Goal: Task Accomplishment & Management: Complete application form

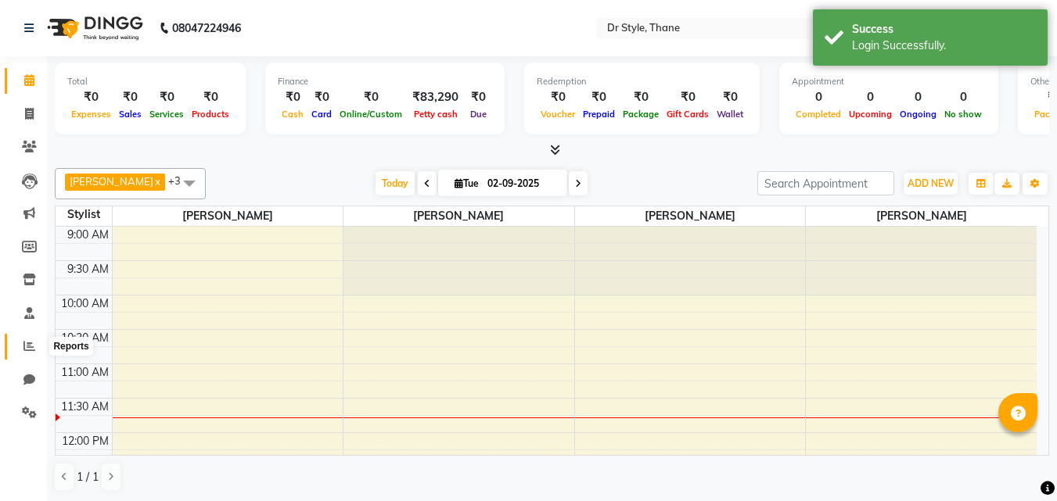
click at [31, 347] on icon at bounding box center [29, 346] width 12 height 12
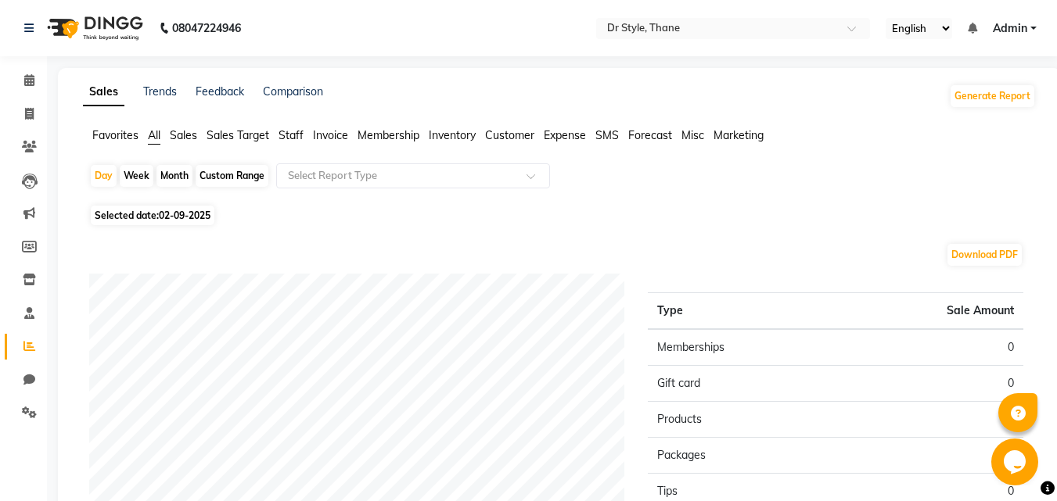
click at [189, 169] on div "Month" at bounding box center [174, 176] width 36 height 22
select select "9"
select select "2025"
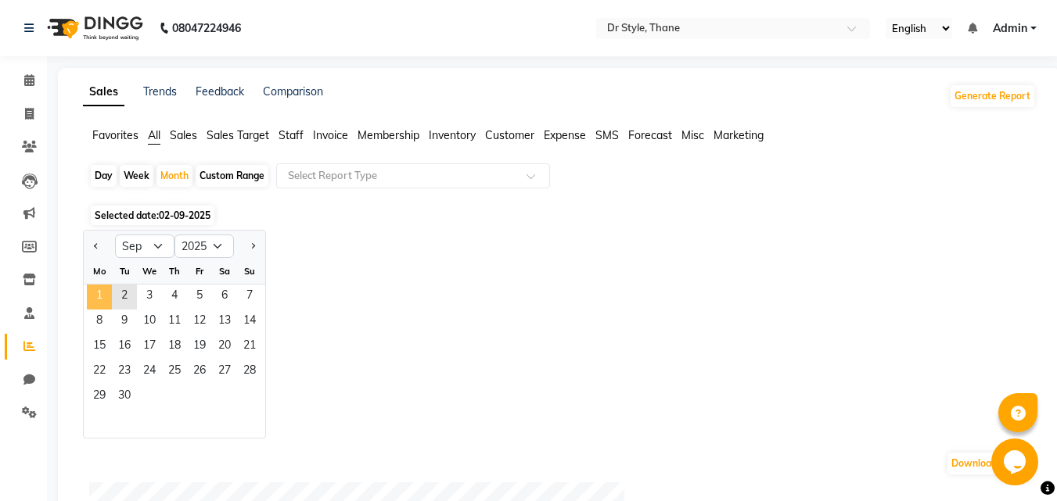
click at [105, 289] on span "1" at bounding box center [99, 297] width 25 height 25
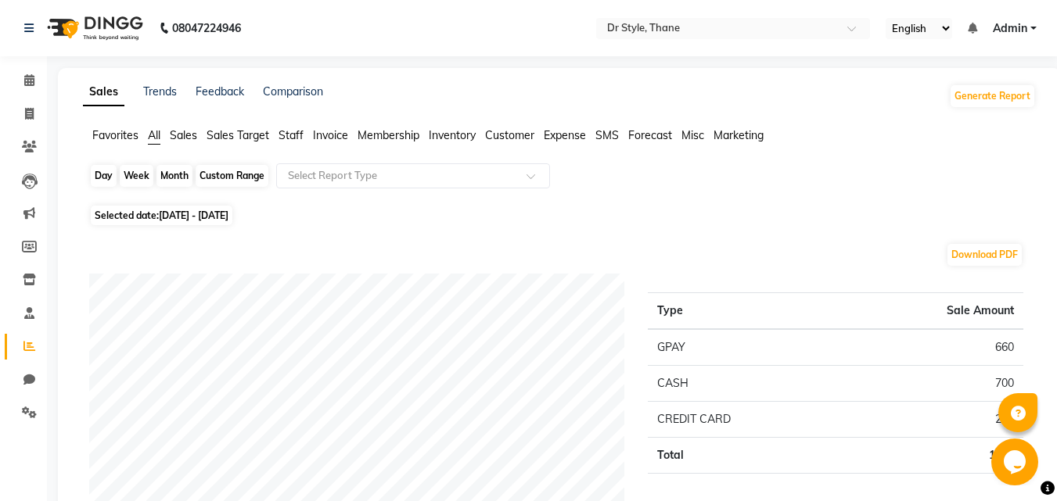
click at [185, 174] on div "Month" at bounding box center [174, 176] width 36 height 22
select select "9"
select select "2025"
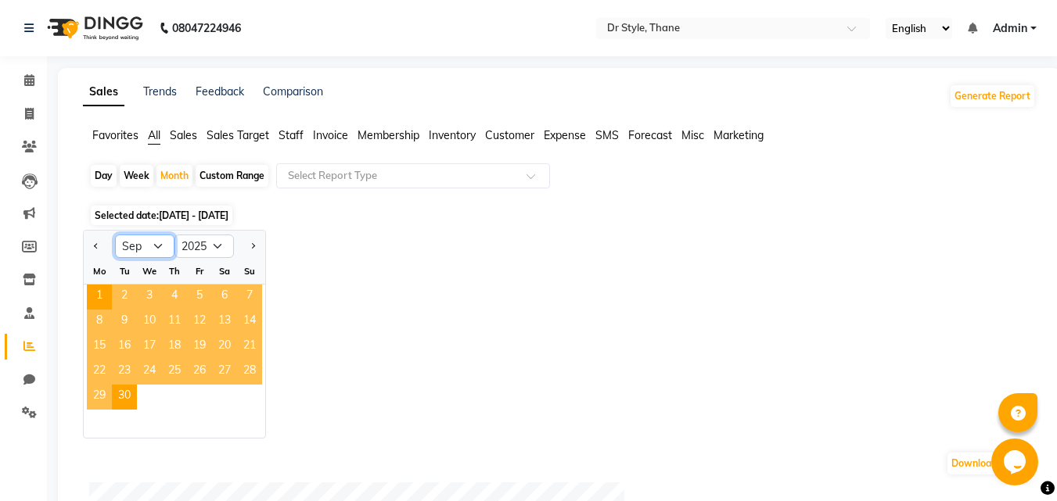
click at [147, 247] on select "Jan Feb Mar Apr May Jun [DATE] Aug Sep Oct Nov Dec" at bounding box center [144, 246] width 59 height 23
select select "8"
click at [115, 235] on select "Jan Feb Mar Apr May Jun [DATE] Aug Sep Oct Nov Dec" at bounding box center [144, 246] width 59 height 23
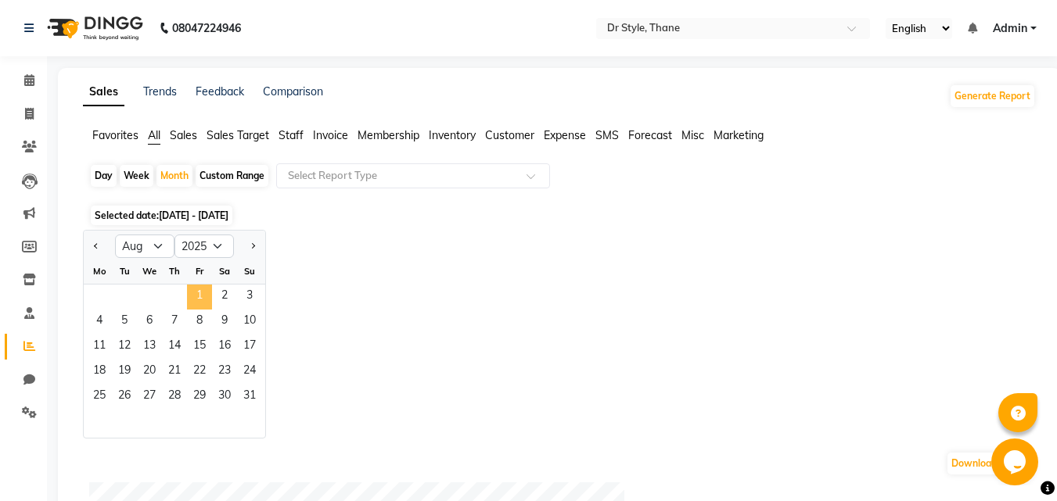
click at [191, 290] on span "1" at bounding box center [199, 297] width 25 height 25
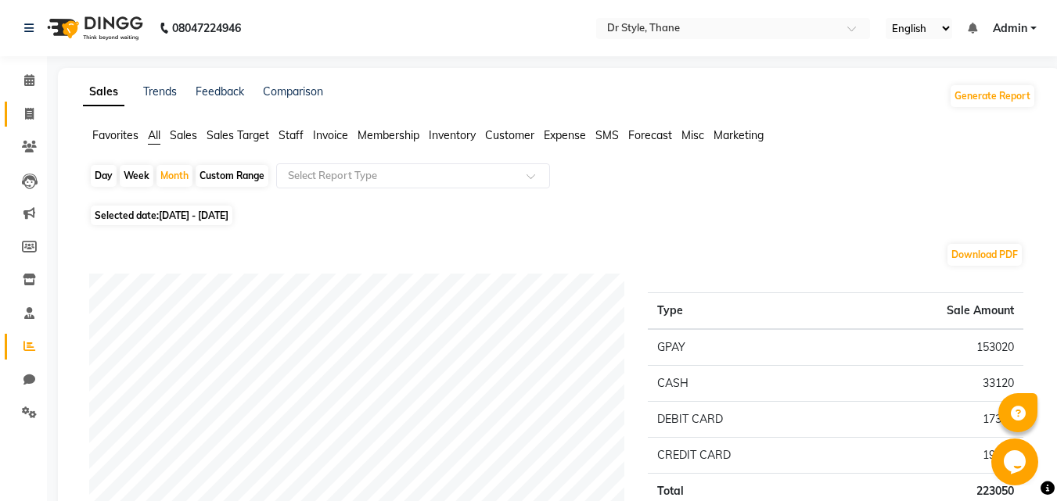
click at [32, 125] on link "Invoice" at bounding box center [24, 115] width 38 height 26
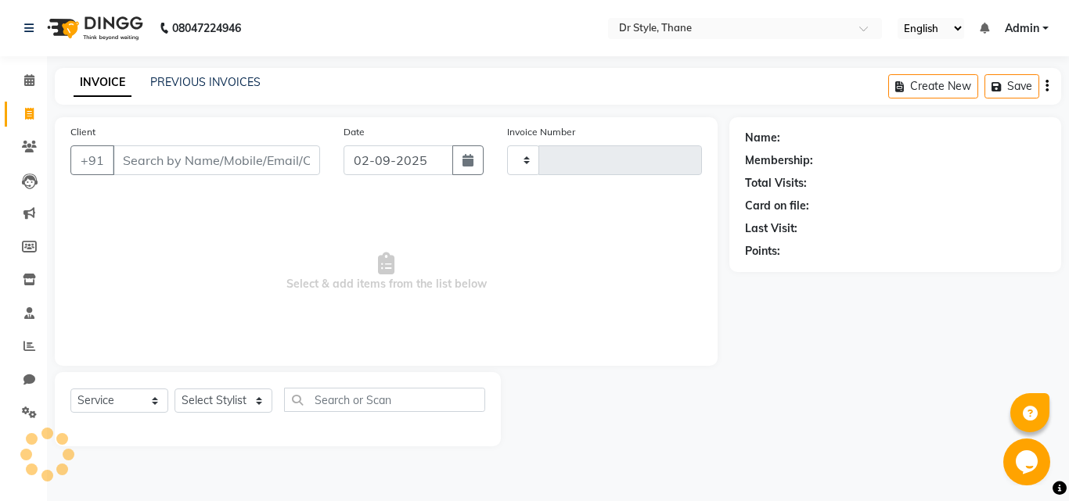
click at [26, 104] on link "Invoice" at bounding box center [24, 115] width 38 height 26
select select "service"
select select "7832"
type input "1110"
click at [190, 166] on input "Client" at bounding box center [216, 161] width 207 height 30
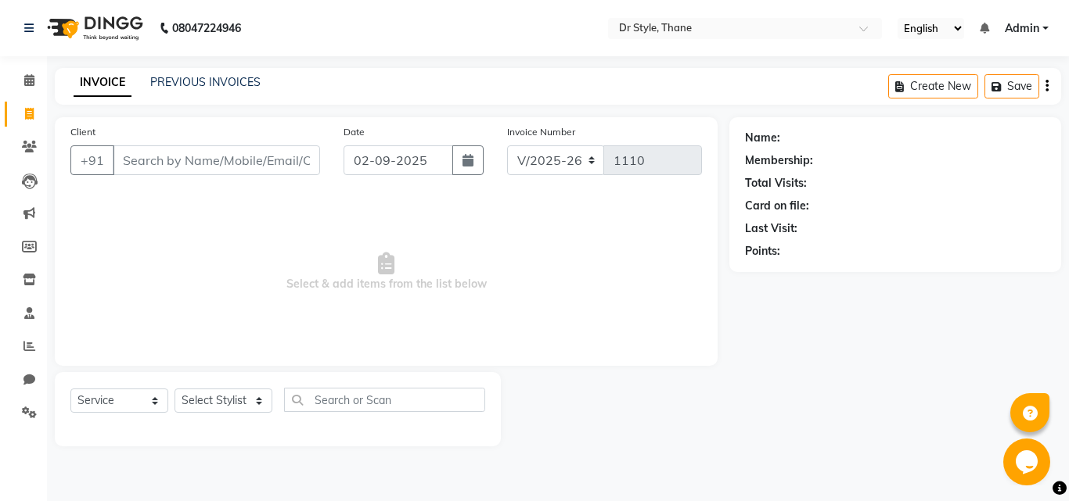
click at [225, 160] on input "Client" at bounding box center [216, 161] width 207 height 30
click at [203, 163] on input "Client" at bounding box center [216, 161] width 207 height 30
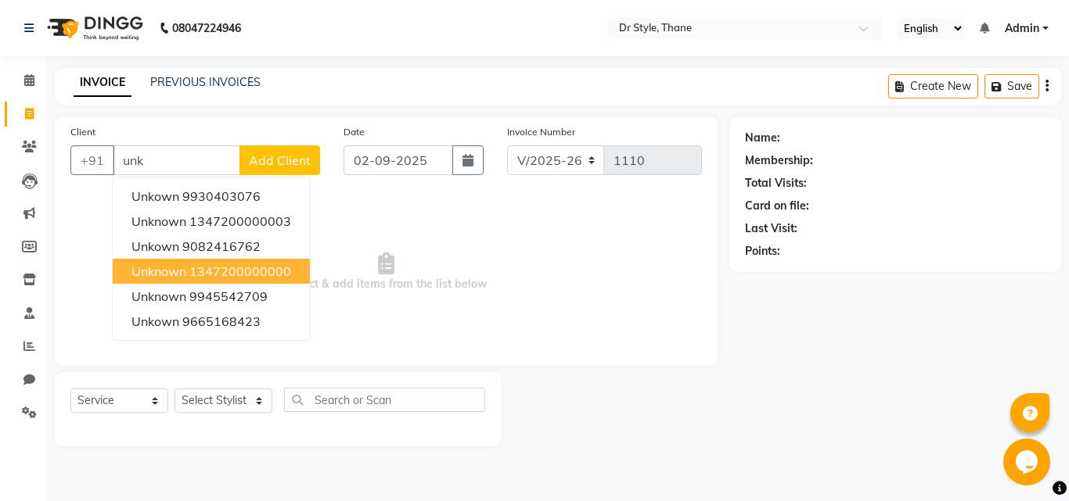
click at [262, 274] on ngb-highlight "1347200000000" at bounding box center [240, 272] width 102 height 16
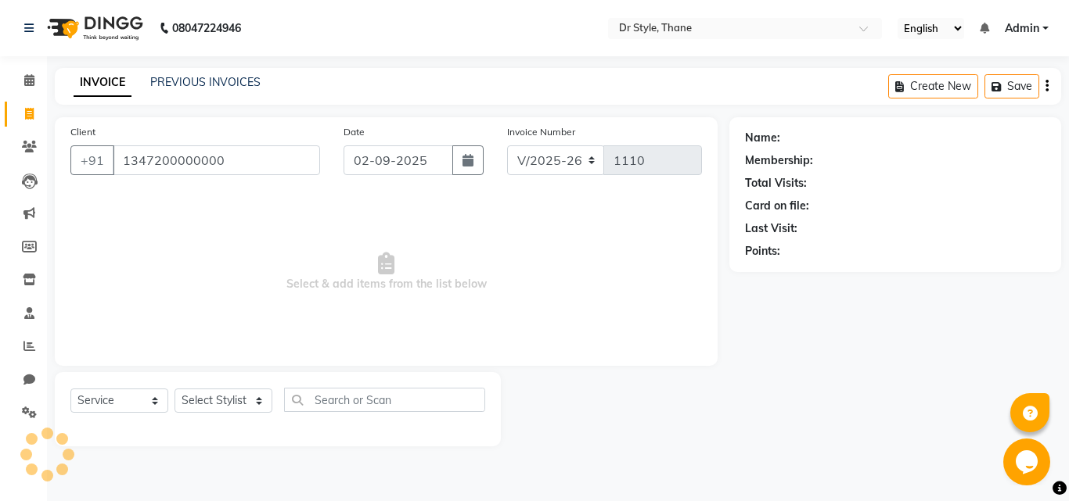
type input "1347200000000"
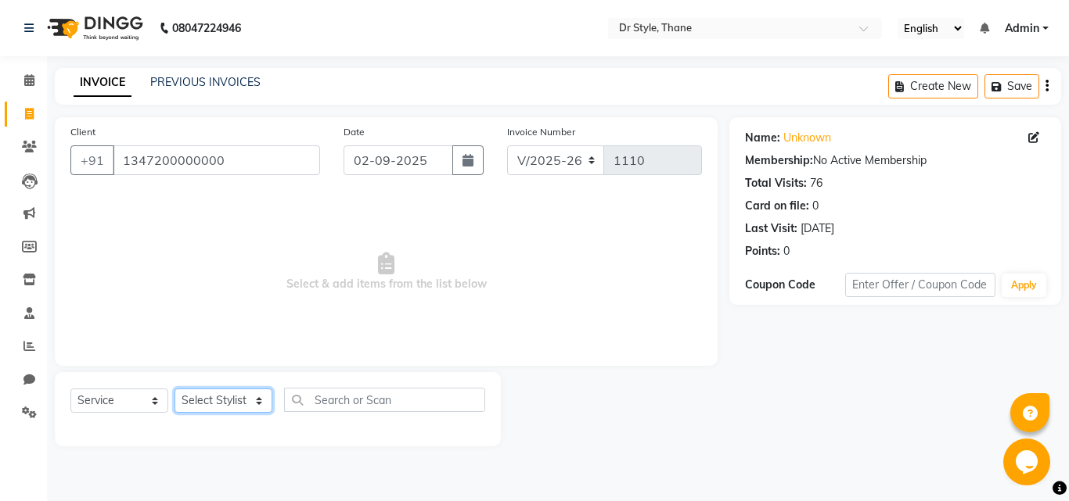
click at [250, 397] on select "Select Stylist [PERSON_NAME] [PERSON_NAME] [PERSON_NAME] [PERSON_NAME] [PERSON_…" at bounding box center [223, 401] width 98 height 24
select select "86376"
click at [174, 389] on select "Select Stylist [PERSON_NAME] [PERSON_NAME] [PERSON_NAME] [PERSON_NAME] [PERSON_…" at bounding box center [223, 401] width 98 height 24
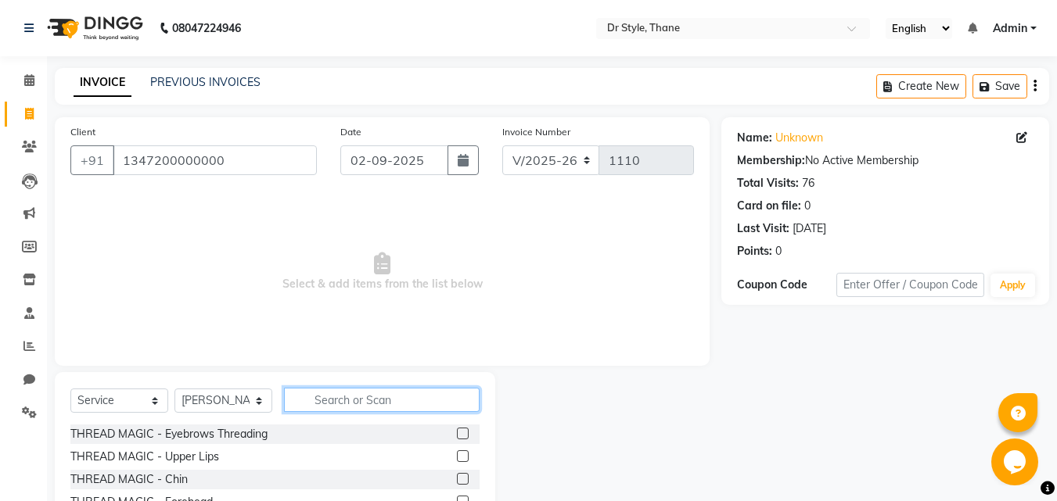
click at [323, 405] on input "text" at bounding box center [382, 400] width 196 height 24
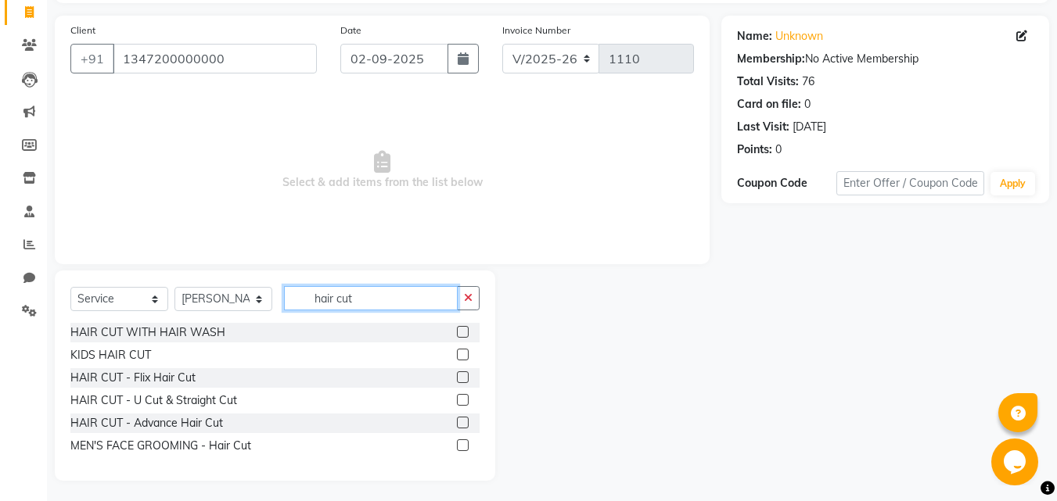
scroll to position [105, 0]
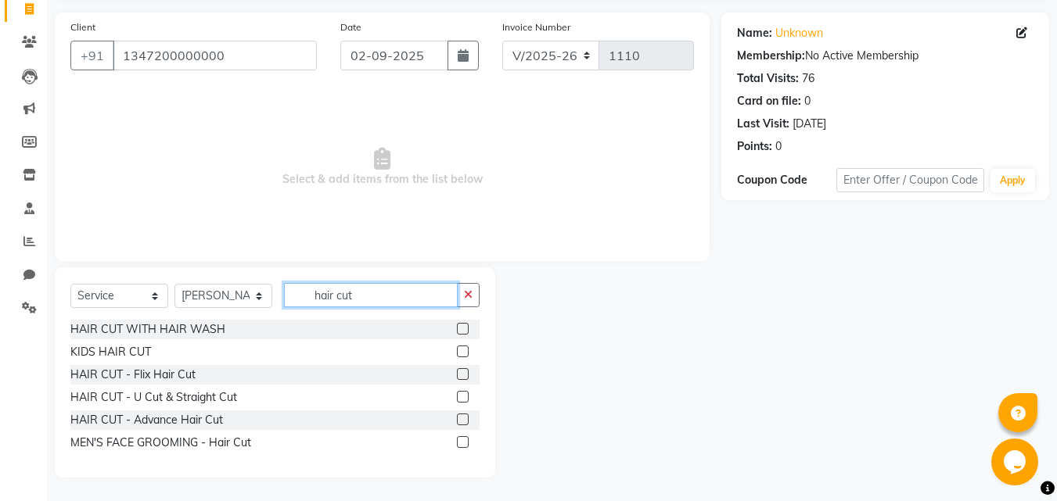
type input "hair cut"
click at [463, 437] on label at bounding box center [463, 443] width 12 height 12
click at [463, 438] on input "checkbox" at bounding box center [462, 443] width 10 height 10
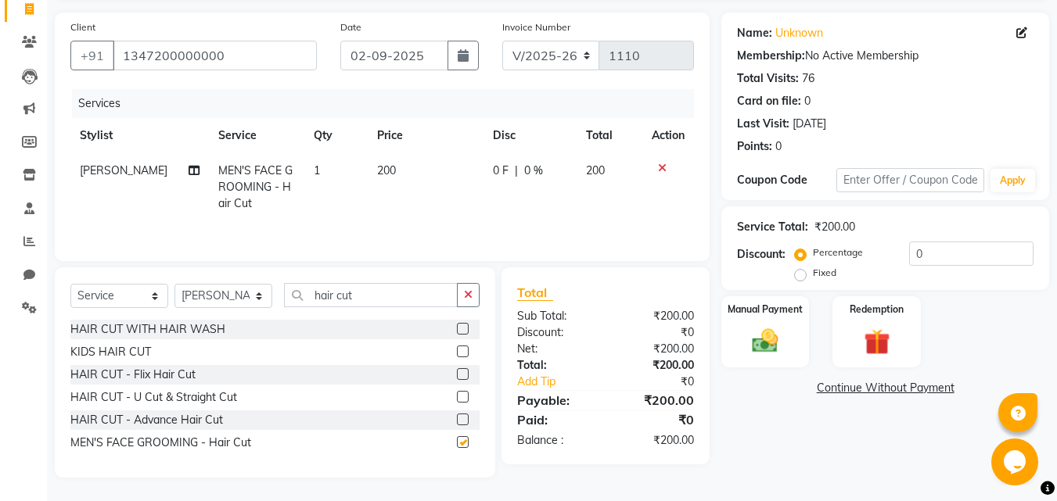
checkbox input "false"
click at [740, 340] on div "Manual Payment" at bounding box center [766, 332] width 92 height 74
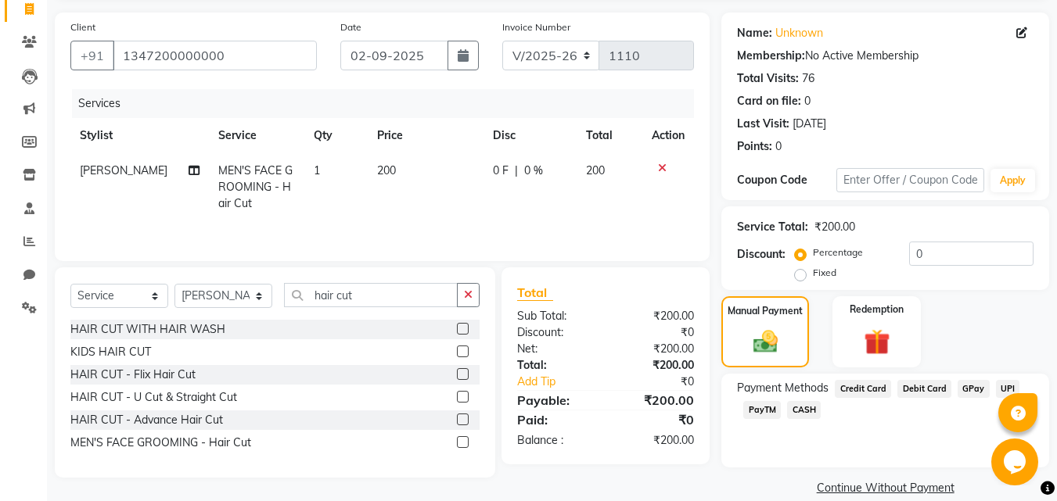
click at [962, 383] on span "GPay" at bounding box center [974, 389] width 32 height 18
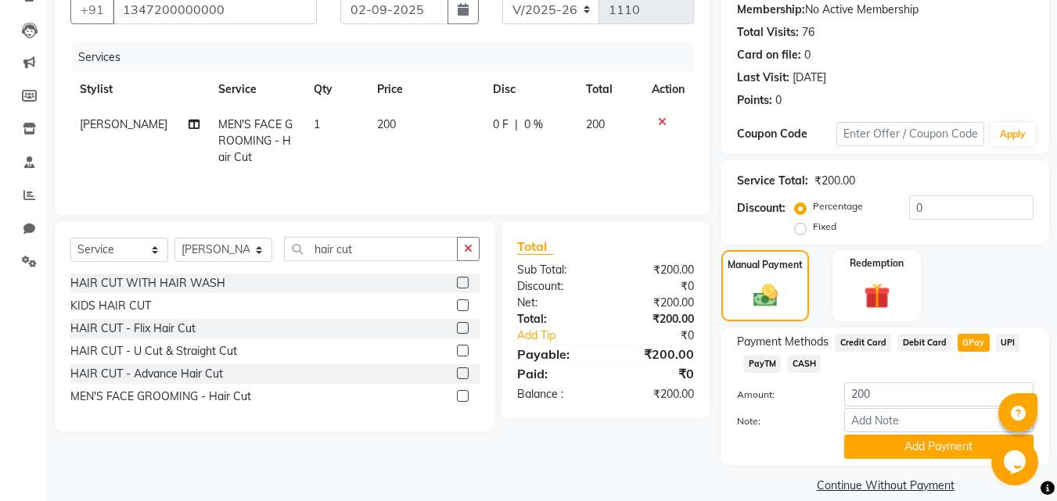
scroll to position [171, 0]
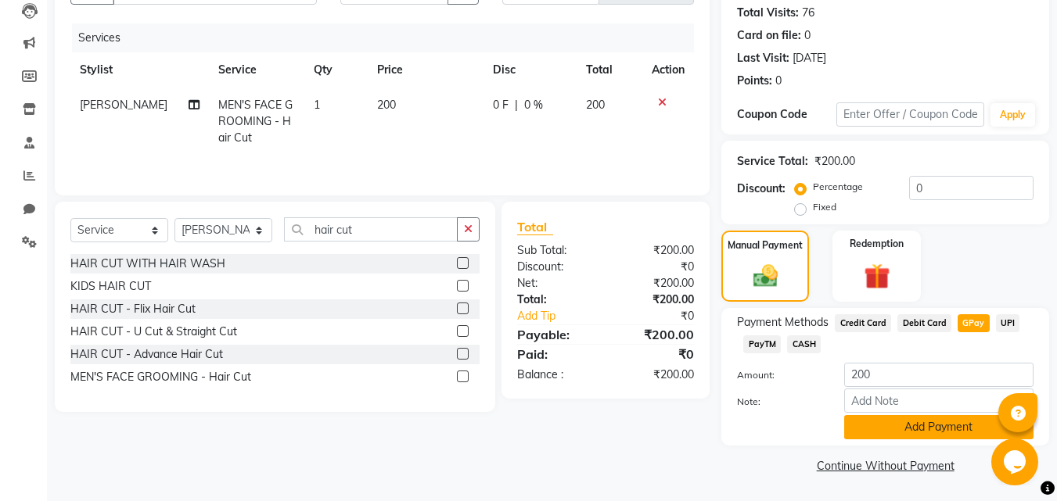
click at [914, 422] on button "Add Payment" at bounding box center [938, 427] width 189 height 24
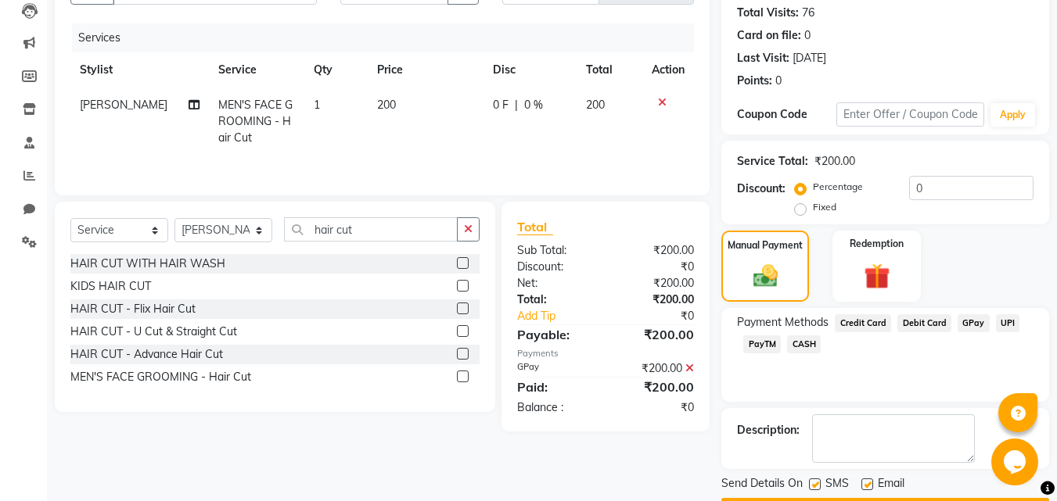
drag, startPoint x: 914, startPoint y: 422, endPoint x: 654, endPoint y: 412, distance: 259.9
click at [654, 412] on div "₹0" at bounding box center [655, 408] width 100 height 16
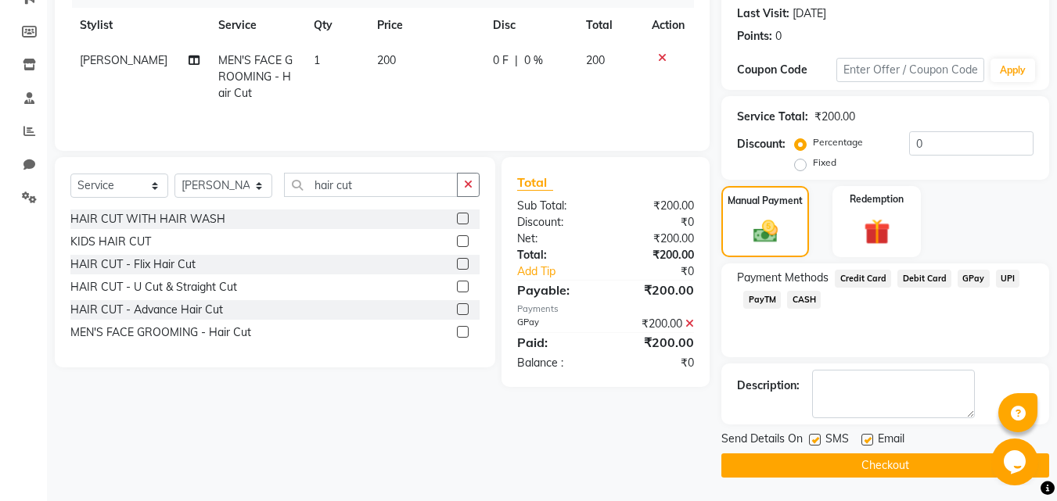
click at [827, 457] on button "Checkout" at bounding box center [885, 466] width 328 height 24
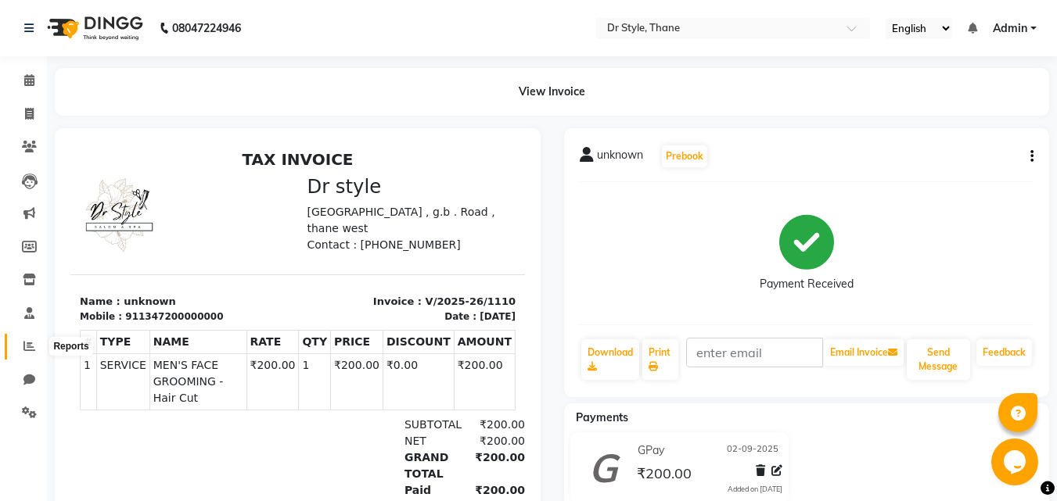
click at [31, 342] on icon at bounding box center [29, 346] width 12 height 12
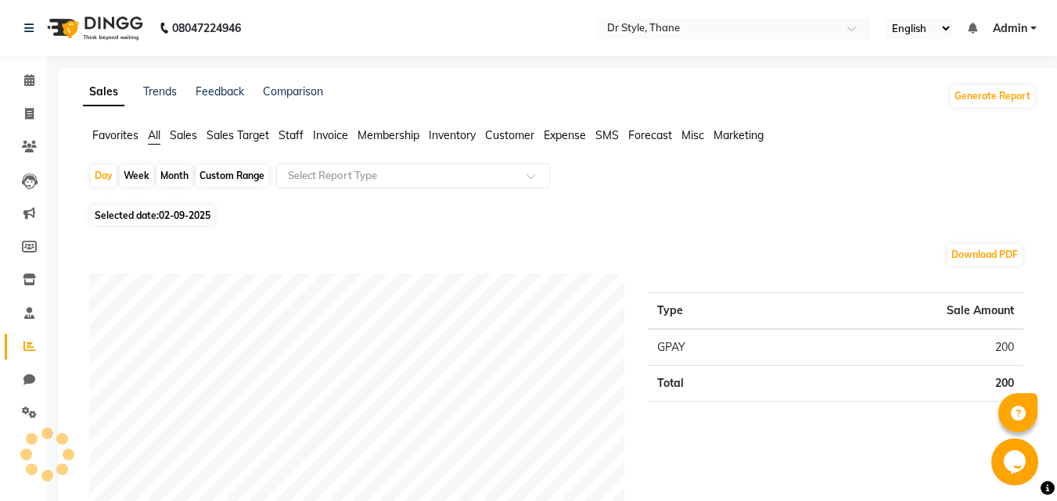
click at [145, 175] on div "Week" at bounding box center [137, 176] width 34 height 22
select select "9"
select select "2025"
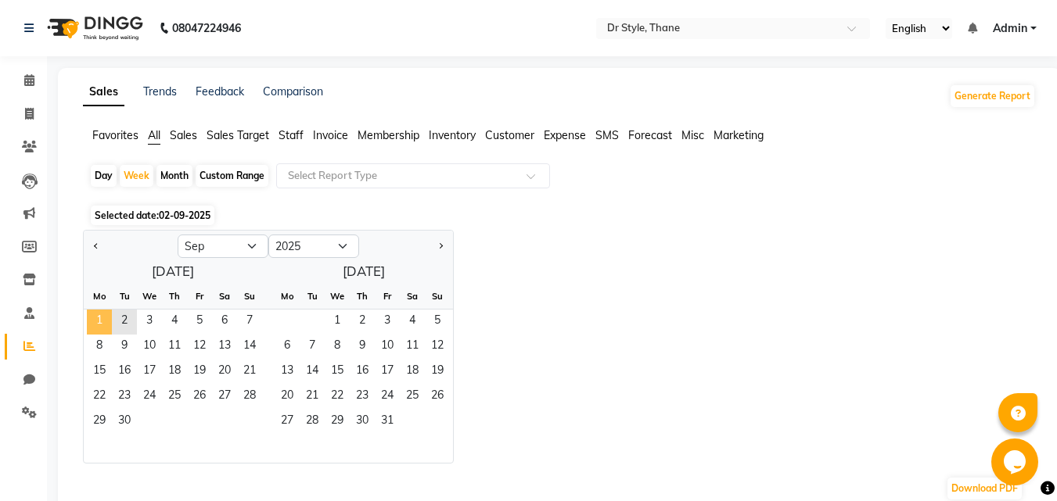
click at [104, 320] on span "1" at bounding box center [99, 322] width 25 height 25
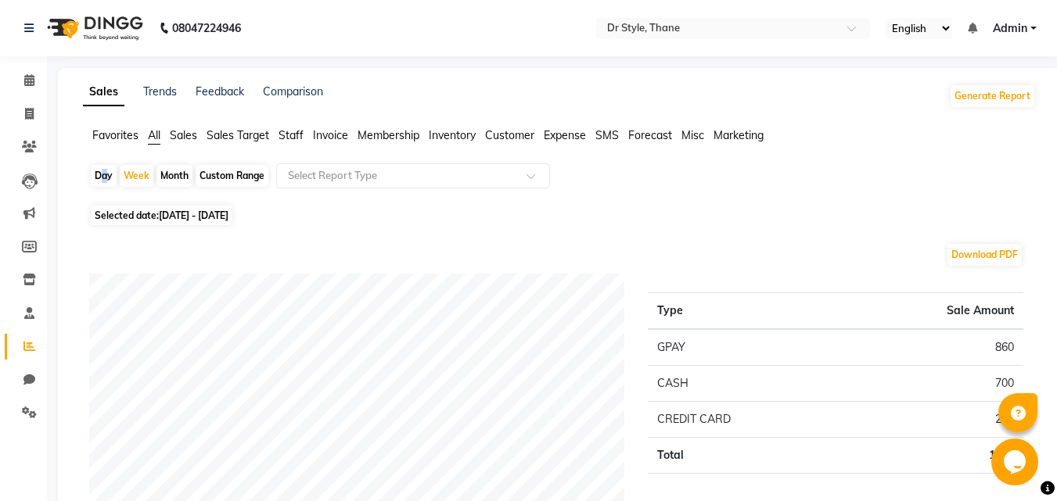
drag, startPoint x: 98, startPoint y: 168, endPoint x: 102, endPoint y: 176, distance: 9.1
click at [102, 174] on div "Day" at bounding box center [104, 176] width 26 height 22
select select "9"
select select "2025"
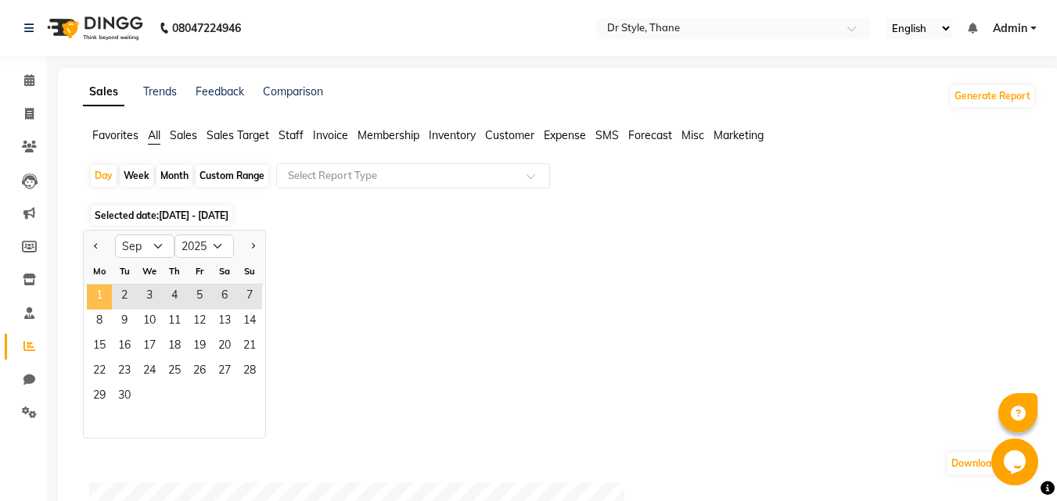
click at [102, 304] on span "1" at bounding box center [99, 297] width 25 height 25
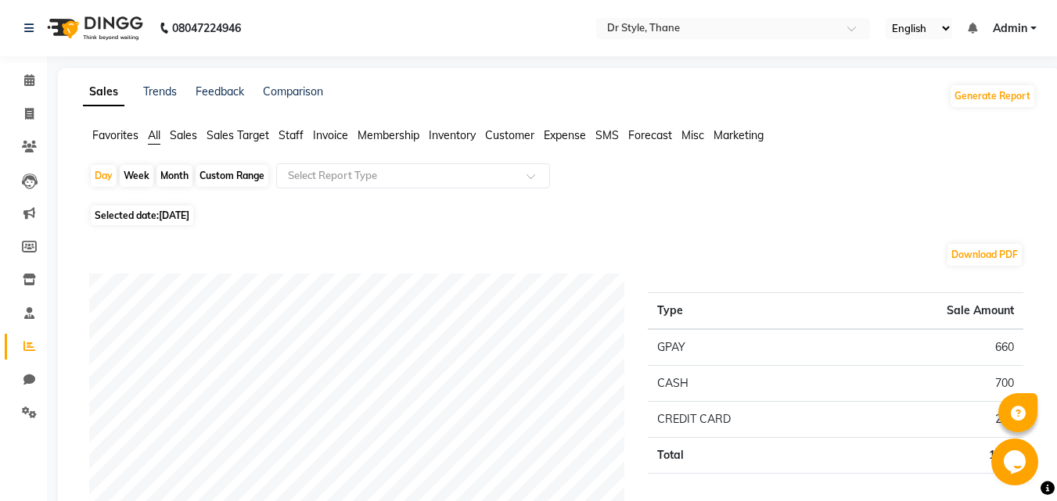
click at [171, 174] on div "Month" at bounding box center [174, 176] width 36 height 22
select select "9"
select select "2025"
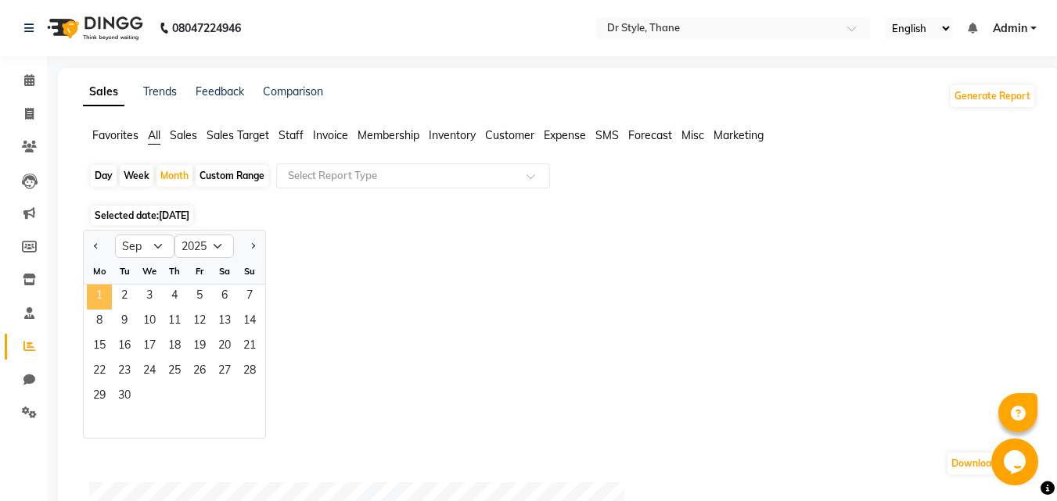
click at [92, 288] on span "1" at bounding box center [99, 297] width 25 height 25
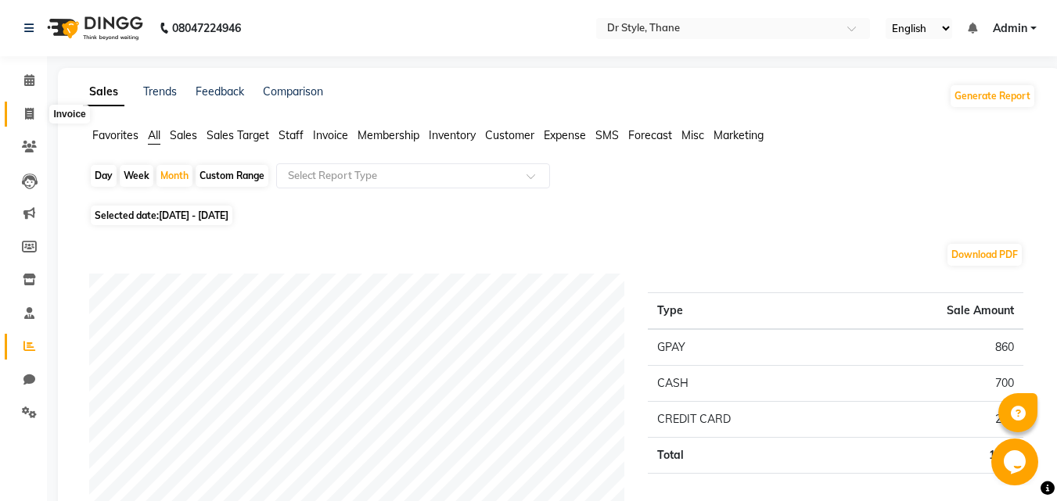
click at [27, 112] on icon at bounding box center [29, 114] width 9 height 12
select select "service"
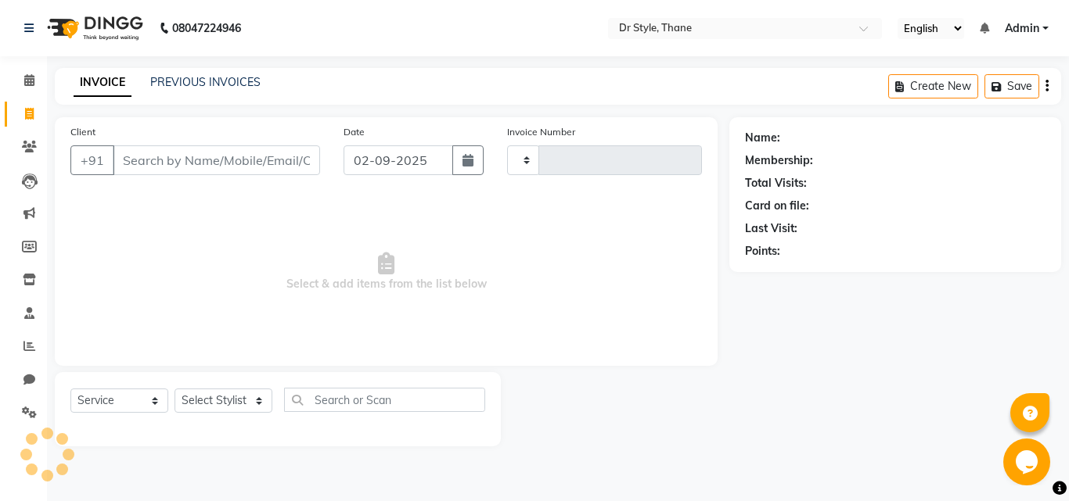
type input "1111"
select select "7832"
click at [145, 95] on div "INVOICE PREVIOUS INVOICES Create New Save" at bounding box center [558, 86] width 1006 height 37
click at [171, 82] on link "PREVIOUS INVOICES" at bounding box center [205, 82] width 110 height 14
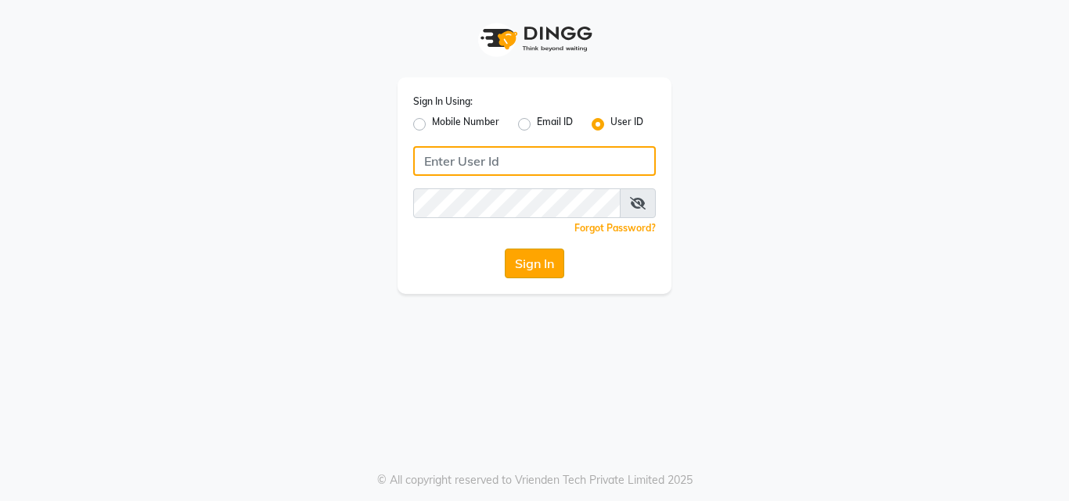
type input "[EMAIL_ADDRESS][DOMAIN_NAME]"
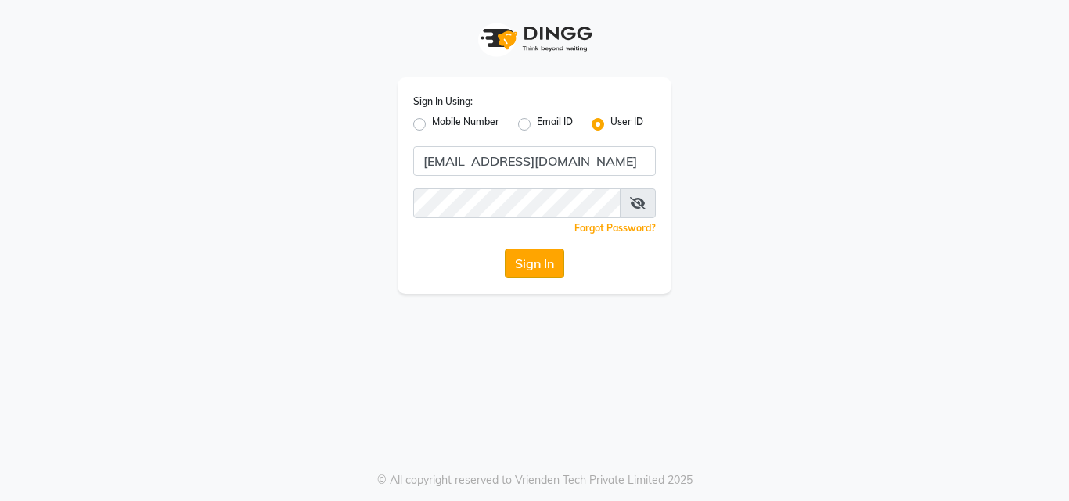
click at [518, 254] on button "Sign In" at bounding box center [534, 264] width 59 height 30
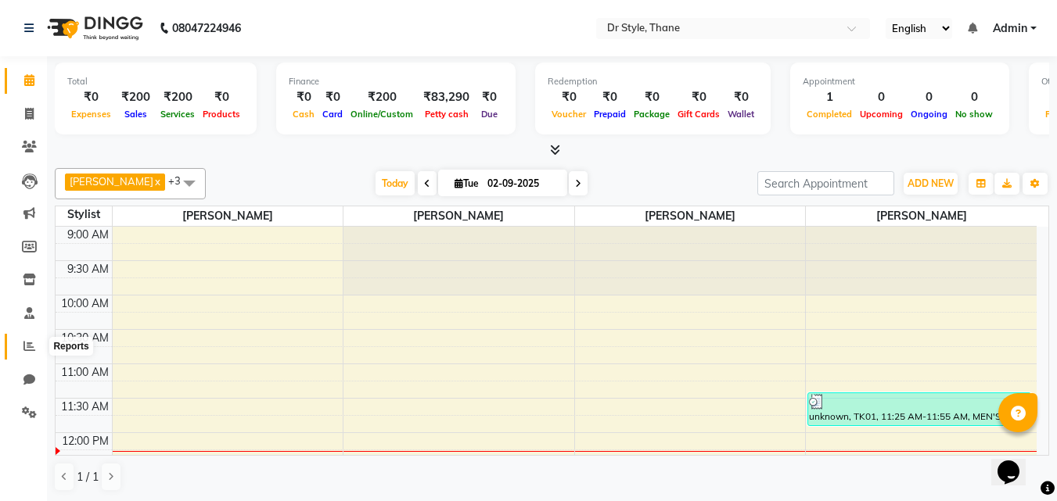
click at [36, 347] on span at bounding box center [29, 347] width 27 height 18
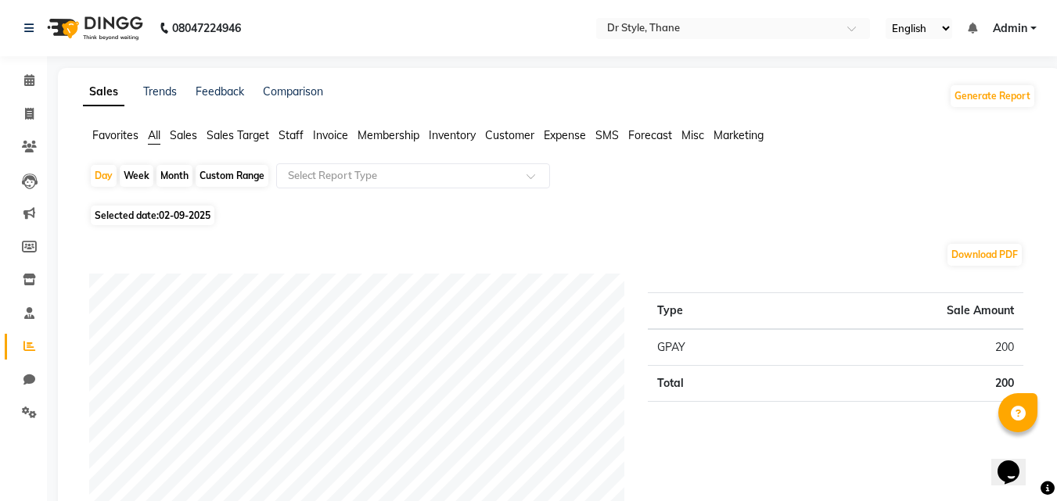
click at [174, 165] on div "Month" at bounding box center [174, 176] width 36 height 22
select select "9"
select select "2025"
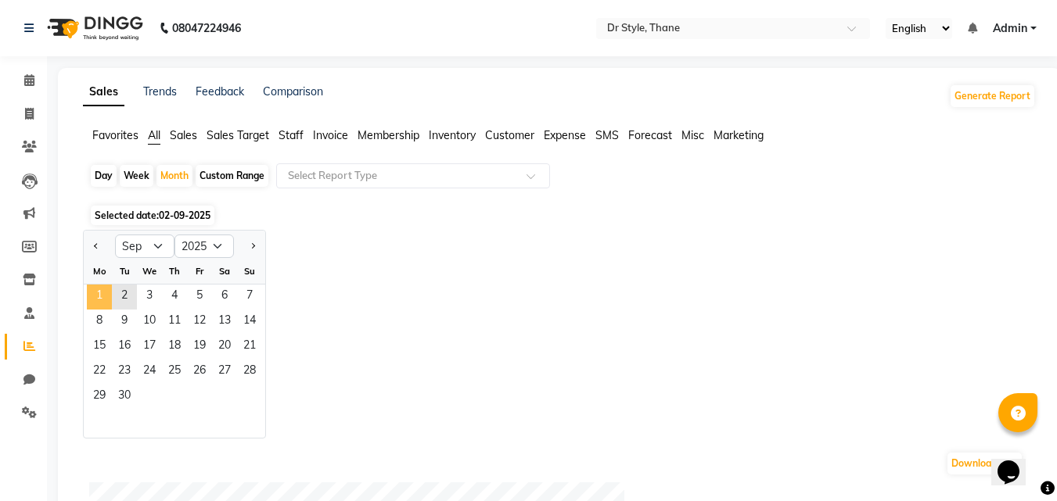
click at [97, 296] on span "1" at bounding box center [99, 297] width 25 height 25
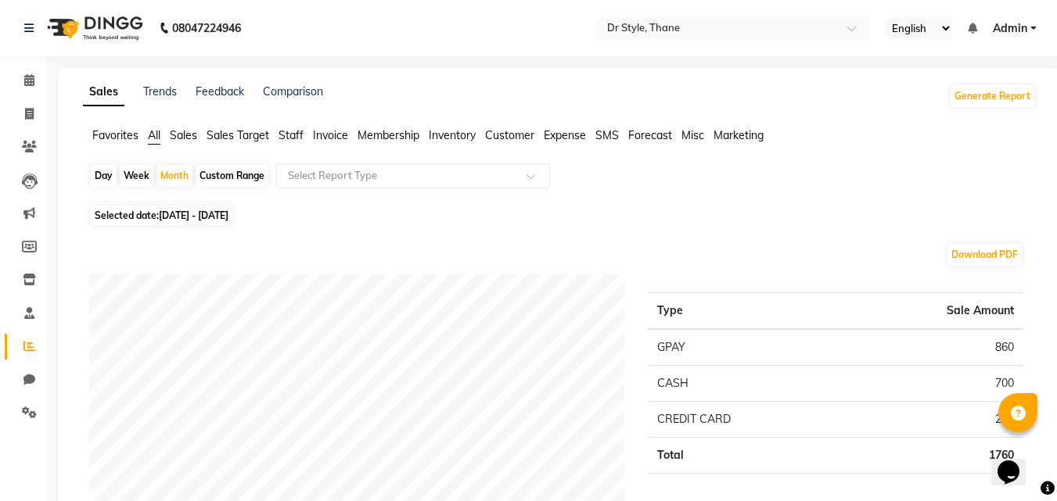
click at [194, 172] on div "Day Week Month Custom Range Select Report Type" at bounding box center [559, 182] width 940 height 38
click at [168, 171] on div "Month" at bounding box center [174, 176] width 36 height 22
select select "9"
select select "2025"
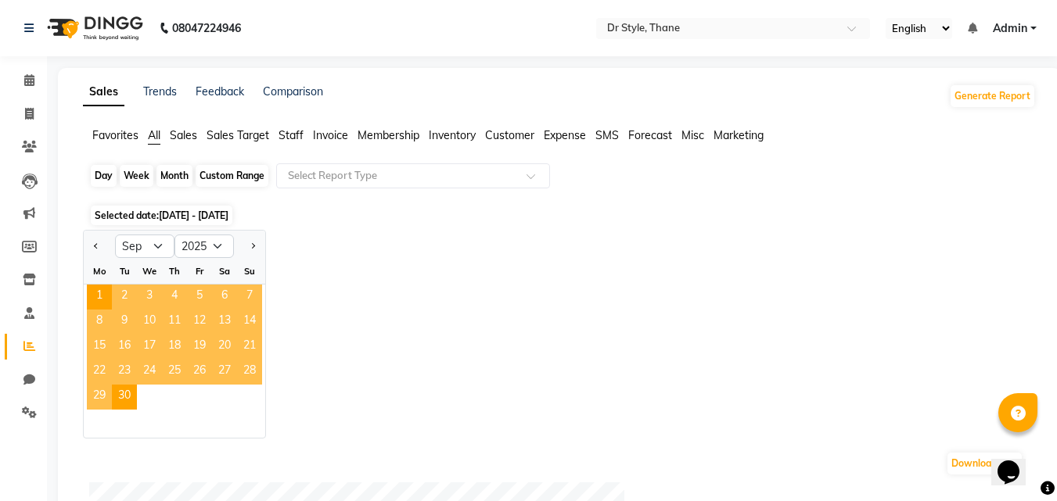
click at [168, 171] on div "Month" at bounding box center [174, 176] width 36 height 22
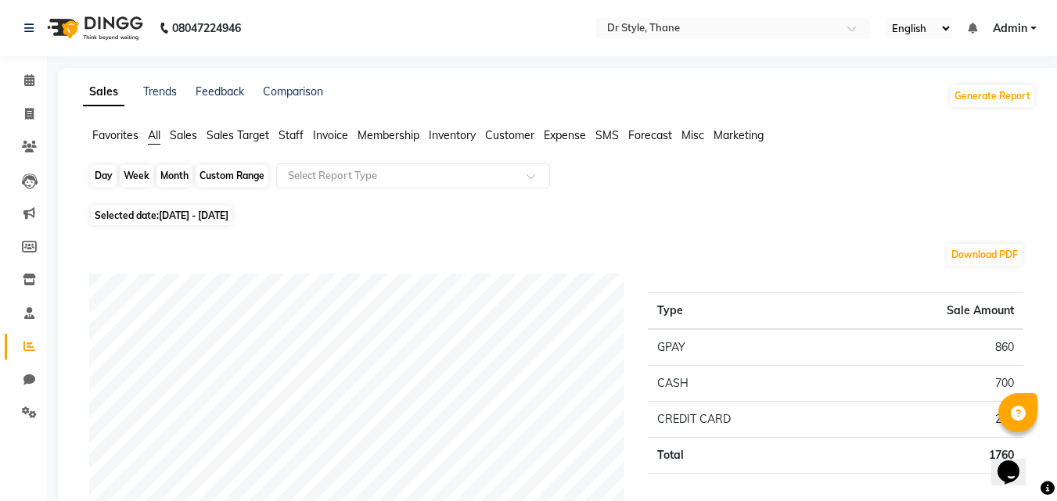
click at [168, 171] on div "Month" at bounding box center [174, 176] width 36 height 22
select select "9"
select select "2025"
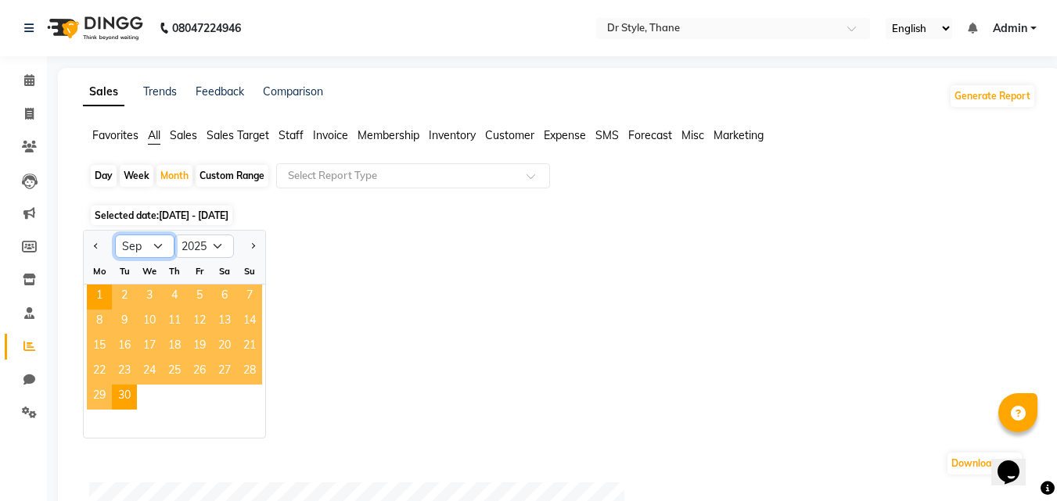
click at [160, 243] on select "Jan Feb Mar Apr May Jun [DATE] Aug Sep Oct Nov Dec" at bounding box center [144, 246] width 59 height 23
select select "8"
click at [115, 235] on select "Jan Feb Mar Apr May Jun [DATE] Aug Sep Oct Nov Dec" at bounding box center [144, 246] width 59 height 23
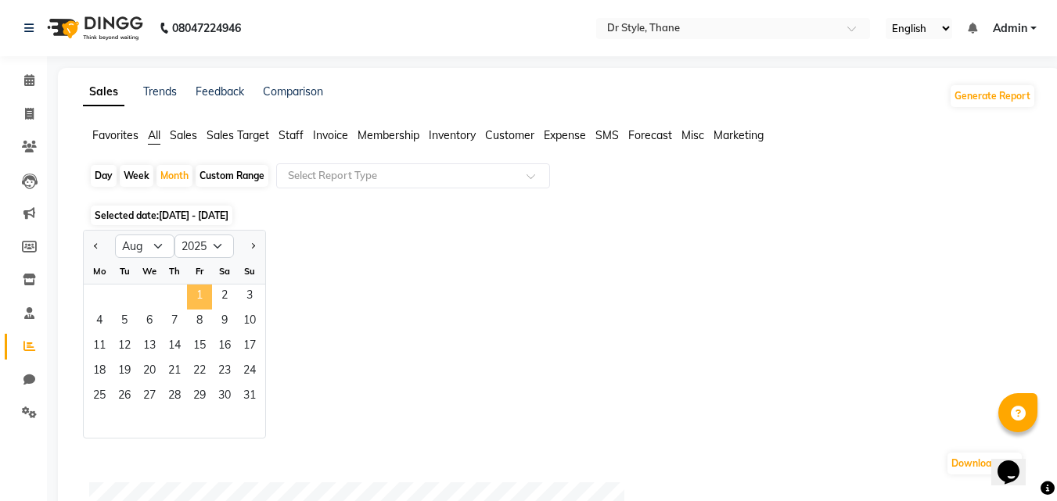
click at [197, 285] on span "1" at bounding box center [199, 297] width 25 height 25
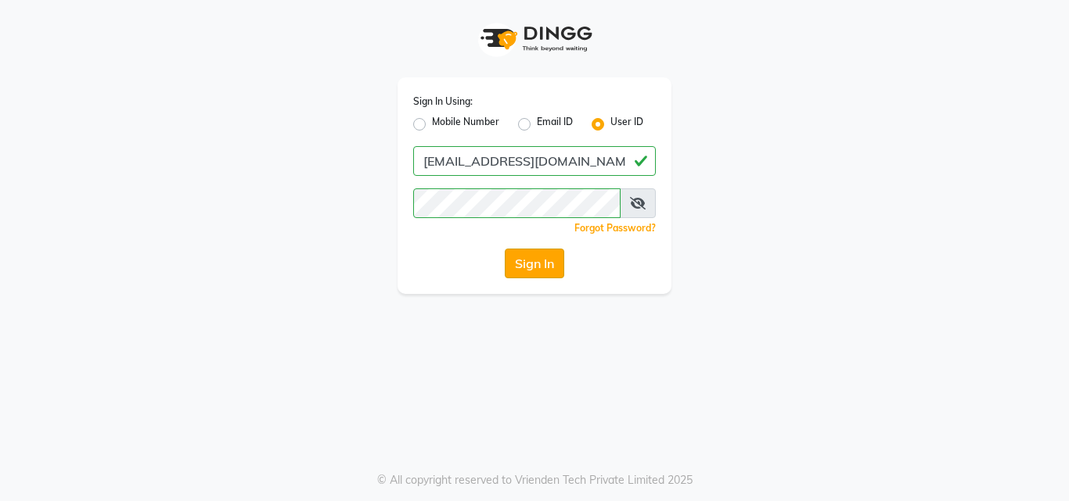
click at [562, 257] on button "Sign In" at bounding box center [534, 264] width 59 height 30
click at [562, 257] on div "Sign In" at bounding box center [534, 264] width 243 height 30
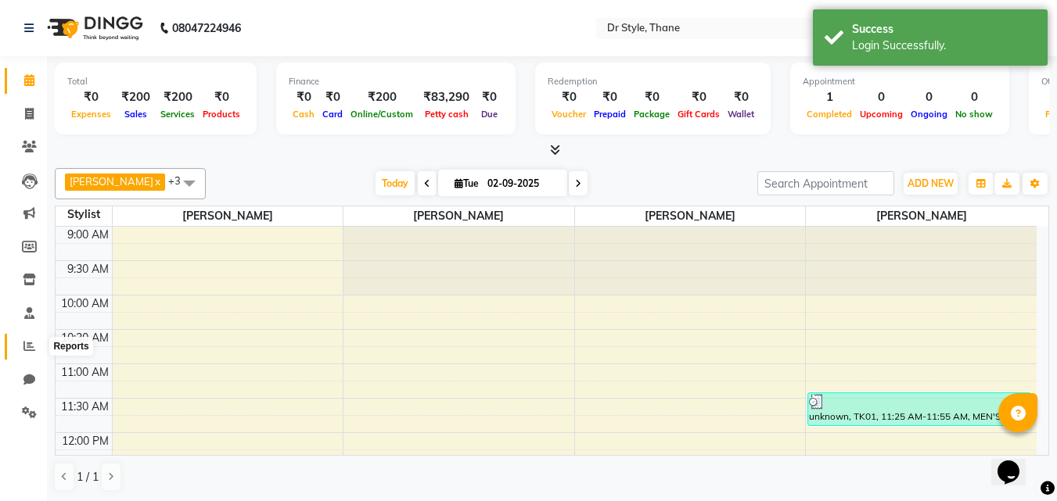
click at [30, 347] on icon at bounding box center [29, 346] width 12 height 12
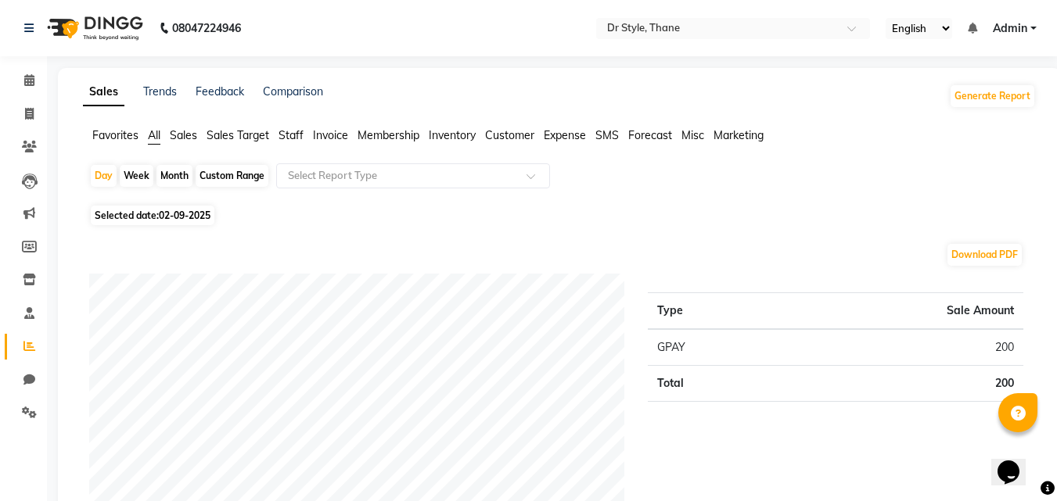
click at [170, 181] on div "Month" at bounding box center [174, 176] width 36 height 22
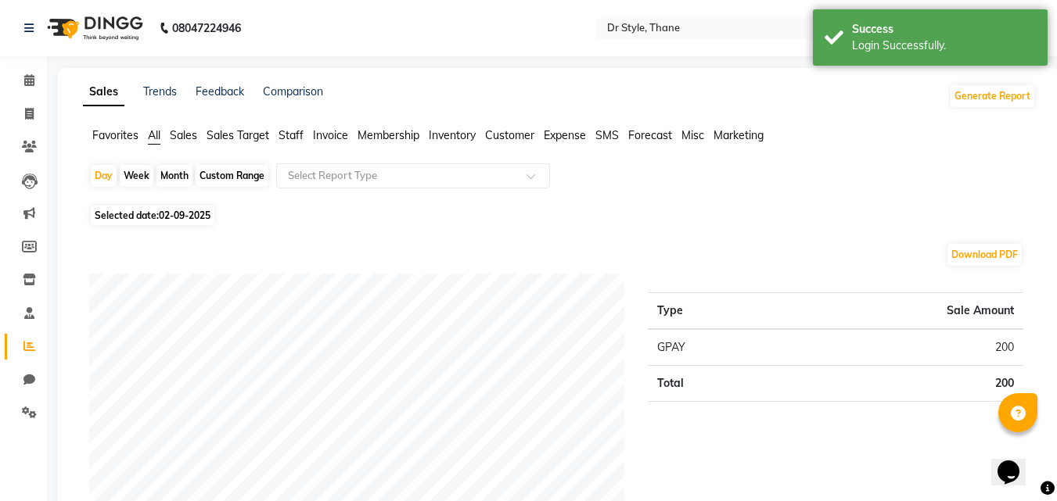
select select "9"
select select "2025"
